Goal: Find specific page/section: Find specific page/section

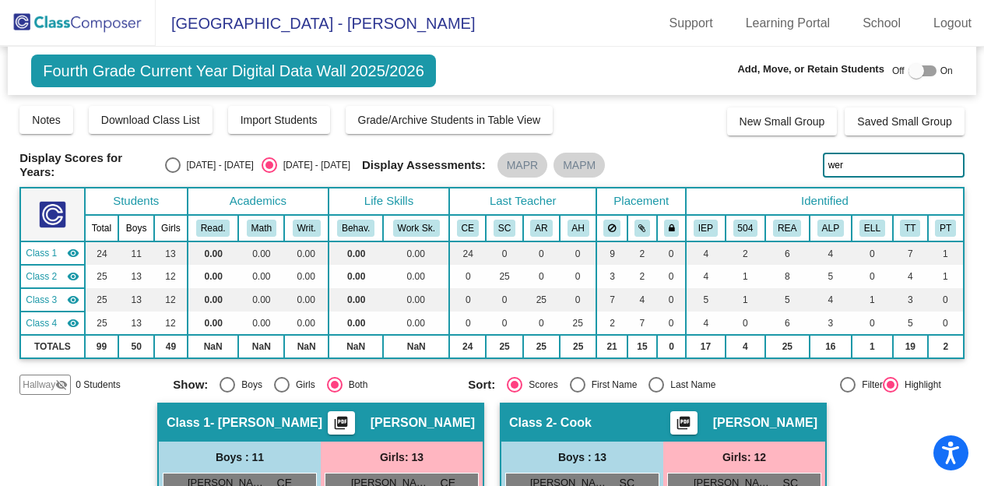
click at [51, 211] on img at bounding box center [52, 214] width 27 height 27
click at [235, 19] on span "[GEOGRAPHIC_DATA] - [PERSON_NAME]" at bounding box center [315, 23] width 319 height 25
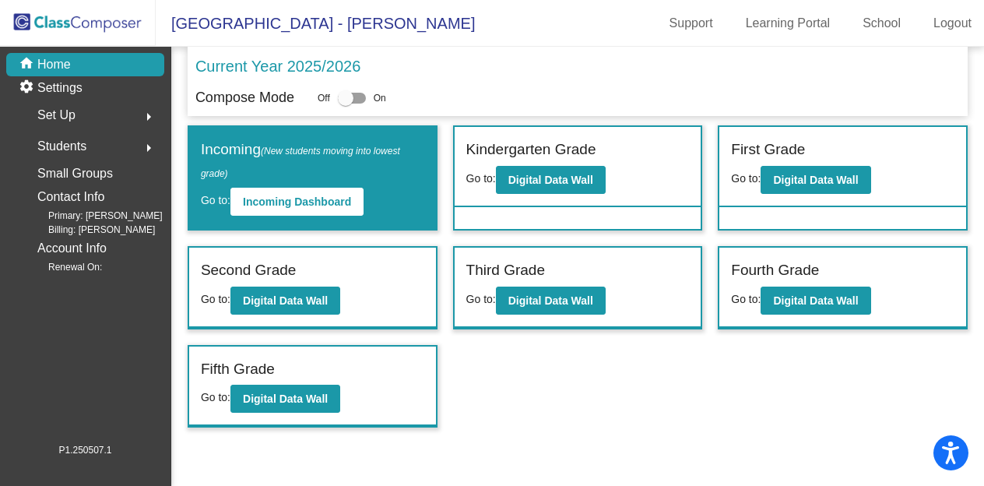
click at [118, 58] on div "home Home" at bounding box center [85, 64] width 158 height 23
click at [254, 141] on label "Incoming (New students moving into lowest grade)" at bounding box center [312, 161] width 223 height 44
click at [414, 252] on div "Second Grade Go to: Digital Data Wall" at bounding box center [312, 288] width 247 height 80
click at [603, 399] on div "Incoming (New students moving into lowest grade) Go to: Incoming Dashboard Kind…" at bounding box center [578, 276] width 780 height 302
click at [290, 300] on b "Digital Data Wall" at bounding box center [285, 300] width 85 height 12
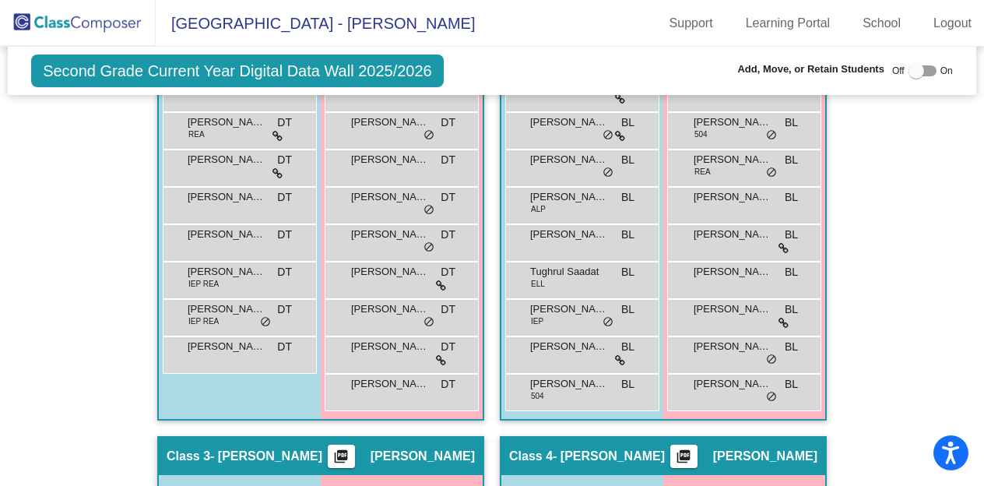
scroll to position [461, 0]
